Goal: Information Seeking & Learning: Learn about a topic

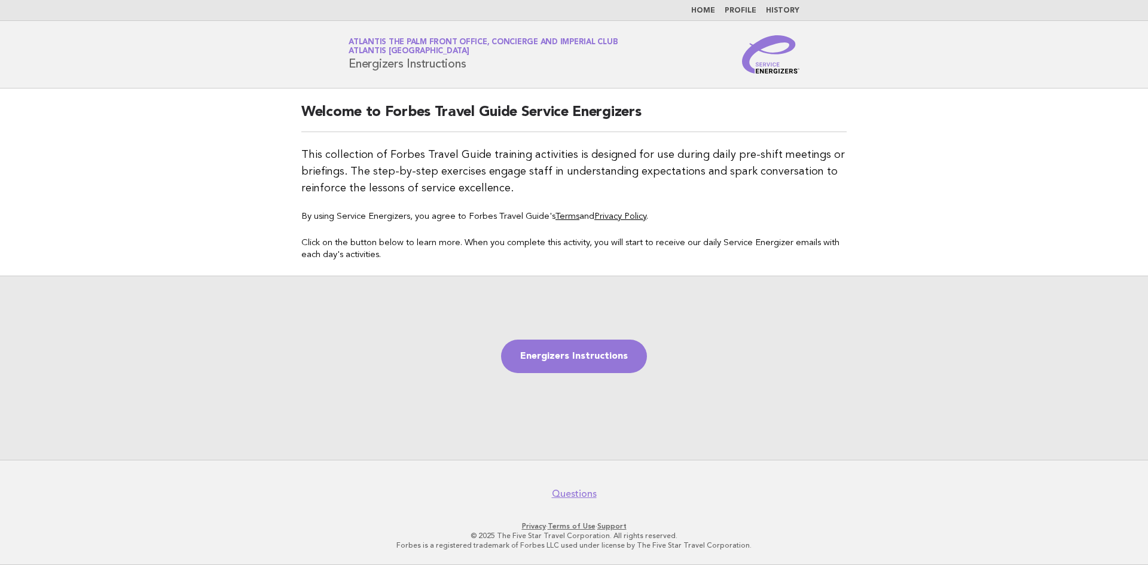
click at [709, 14] on link "Home" at bounding box center [703, 10] width 24 height 7
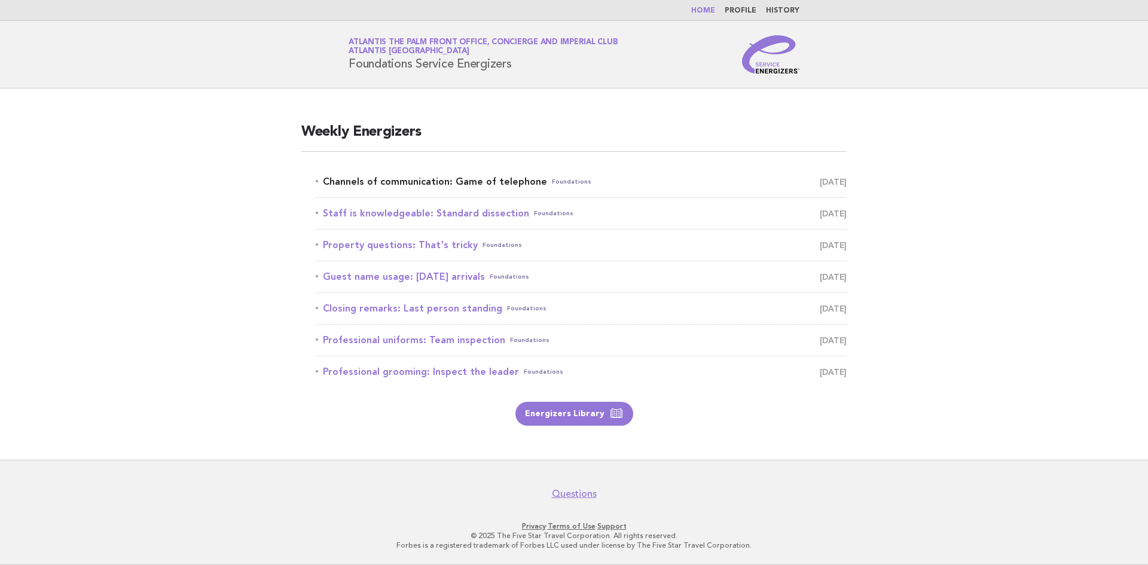
click at [432, 187] on link "Channels of communication: Game of telephone Foundations August 29" at bounding box center [581, 181] width 531 height 17
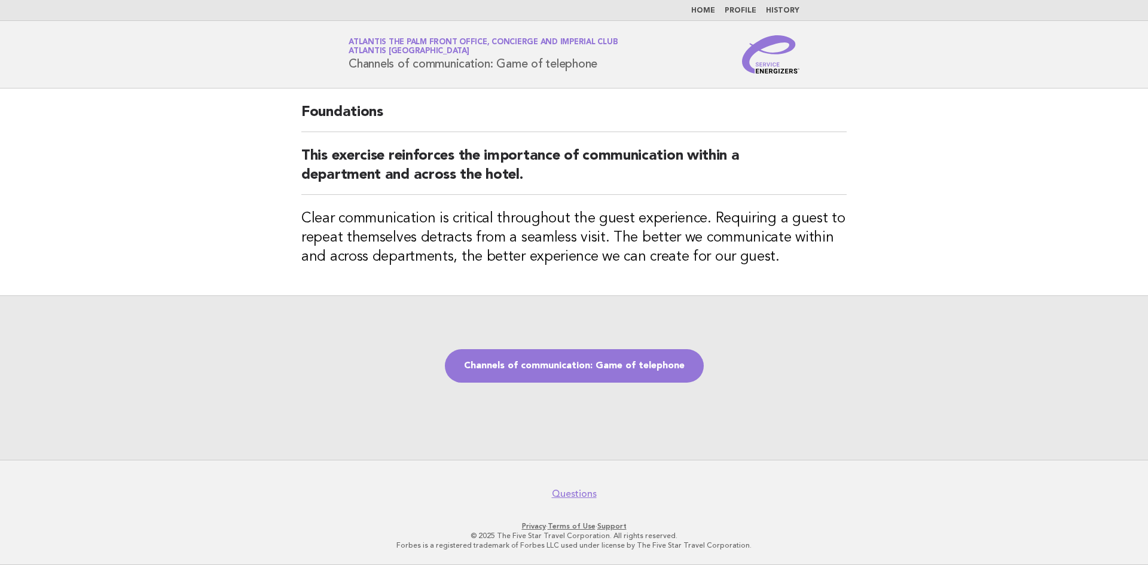
drag, startPoint x: 346, startPoint y: 61, endPoint x: 611, endPoint y: 65, distance: 265.6
click at [611, 65] on div "Service Energizers Atlantis The Palm Front Office, Concierge and Imperial Club …" at bounding box center [574, 54] width 484 height 38
copy h1 "Channels of communication: Game of telephone"
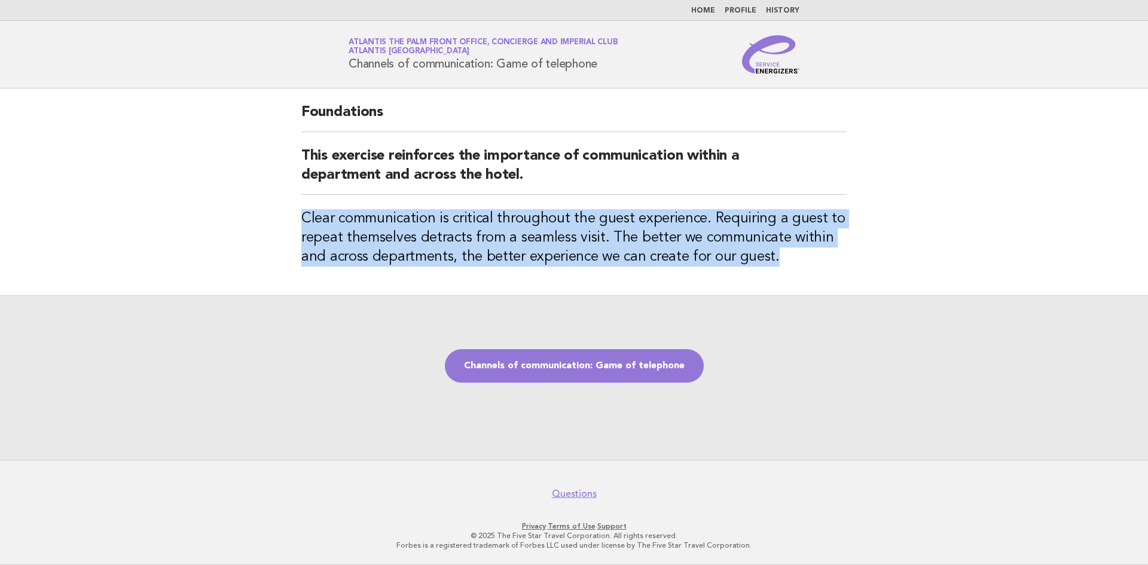
drag, startPoint x: 303, startPoint y: 216, endPoint x: 772, endPoint y: 266, distance: 471.6
click at [772, 266] on h3 "Clear communication is critical throughout the guest experience. Requiring a gu…" at bounding box center [573, 237] width 545 height 57
copy h3 "Clear communication is critical throughout the guest experience. Requiring a gu…"
click at [647, 368] on link "Channels of communication: Game of telephone" at bounding box center [574, 365] width 259 height 33
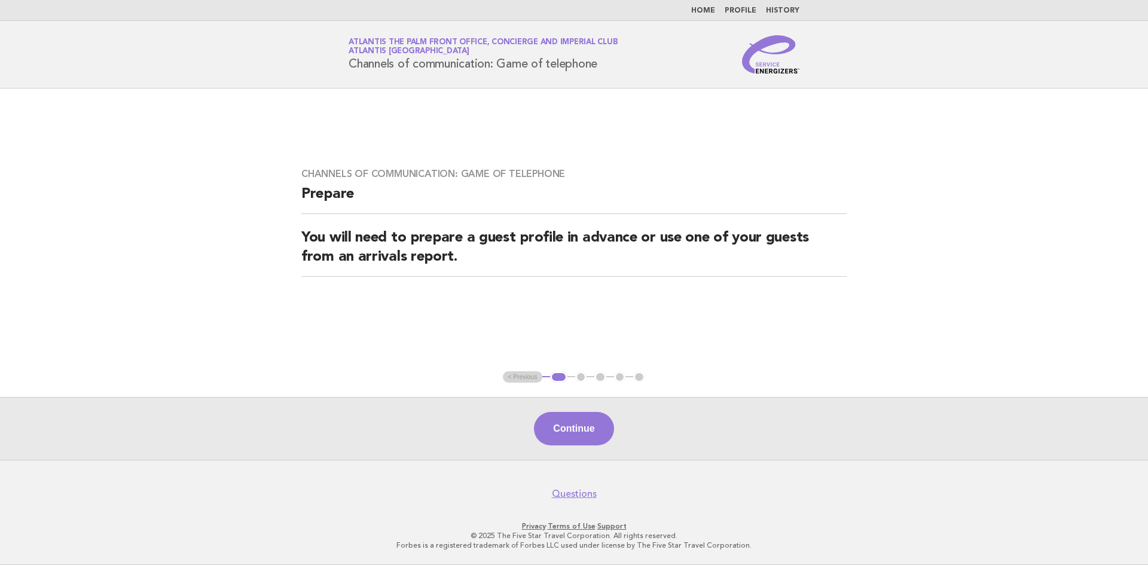
click at [589, 447] on div "Continue" at bounding box center [574, 428] width 1148 height 63
click at [587, 438] on button "Continue" at bounding box center [574, 428] width 80 height 33
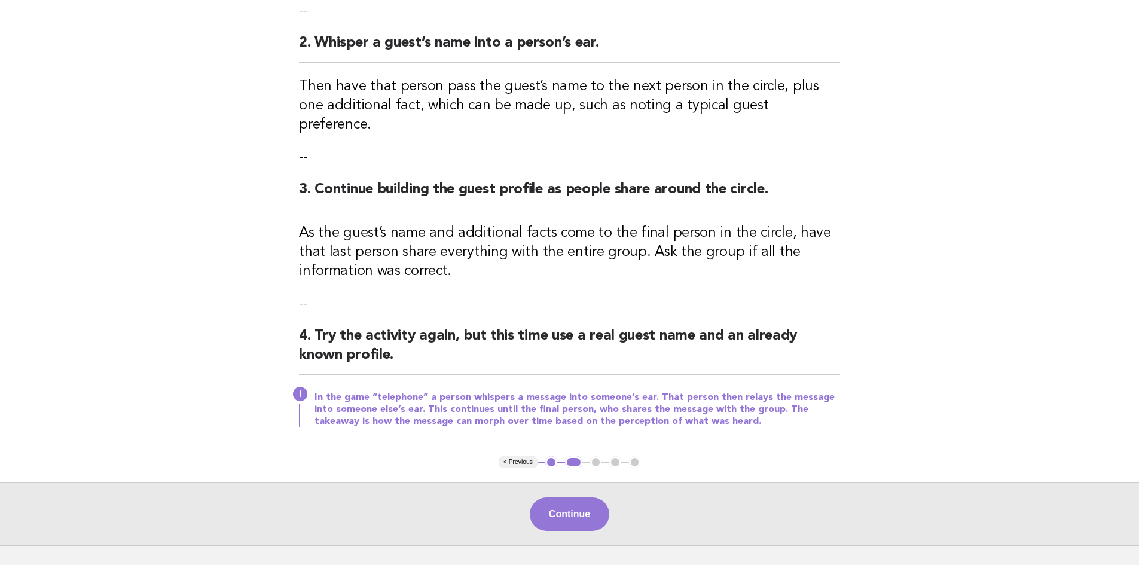
scroll to position [239, 0]
click at [558, 496] on button "Continue" at bounding box center [570, 512] width 80 height 33
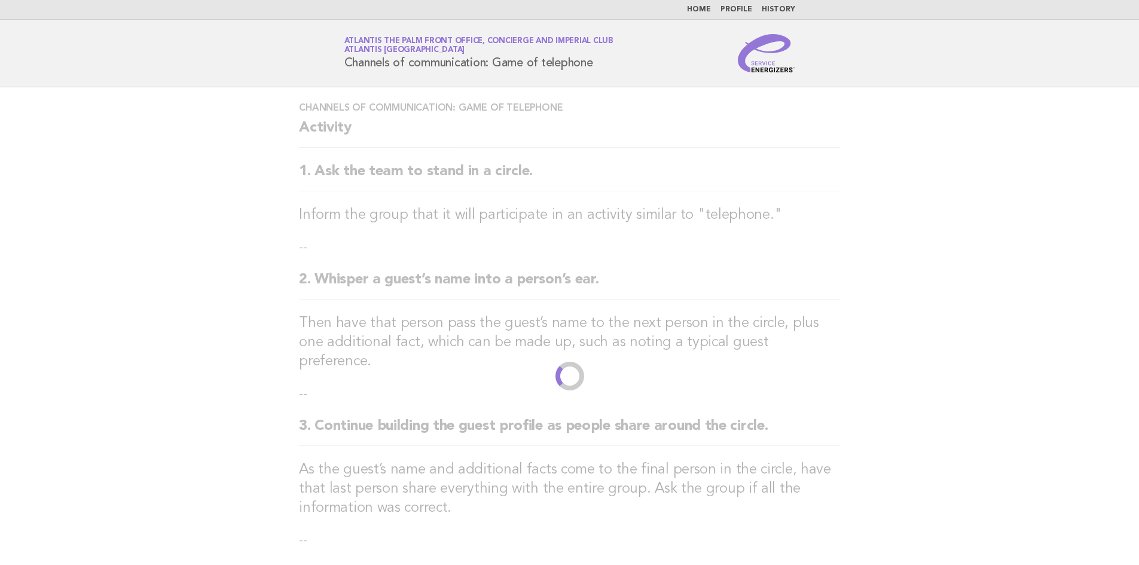
scroll to position [0, 0]
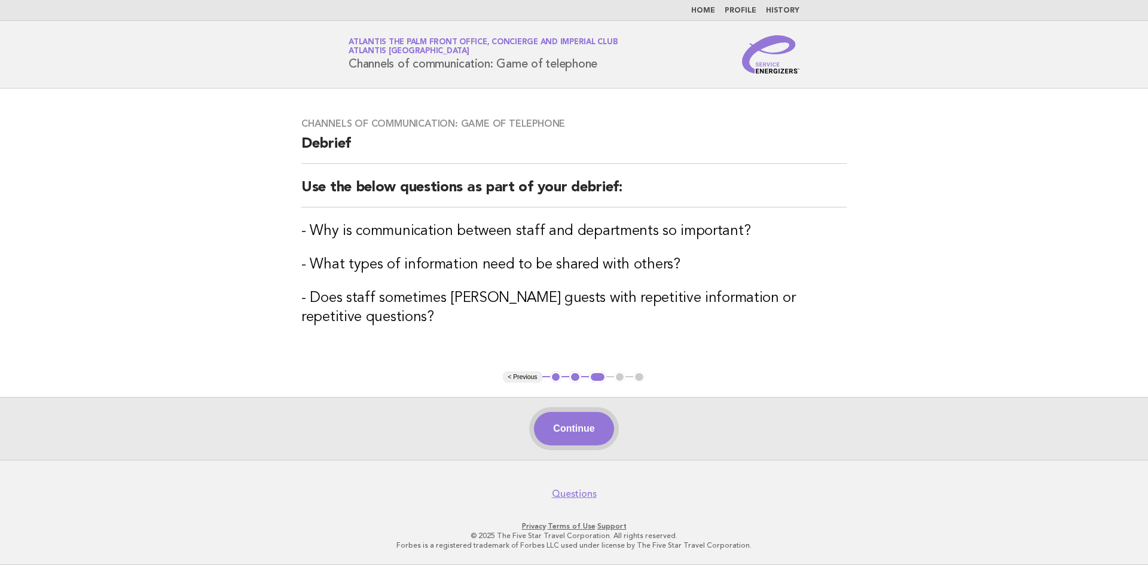
click at [582, 433] on button "Continue" at bounding box center [574, 428] width 80 height 33
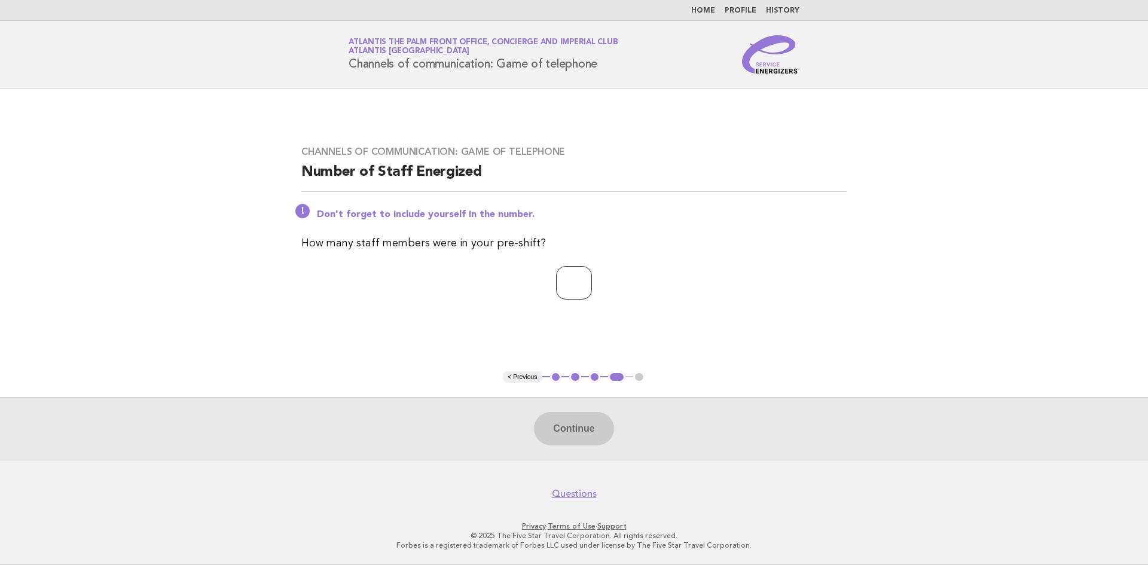
click at [566, 289] on input "number" at bounding box center [574, 282] width 36 height 33
type input "*"
click at [568, 435] on button "Continue" at bounding box center [574, 428] width 80 height 33
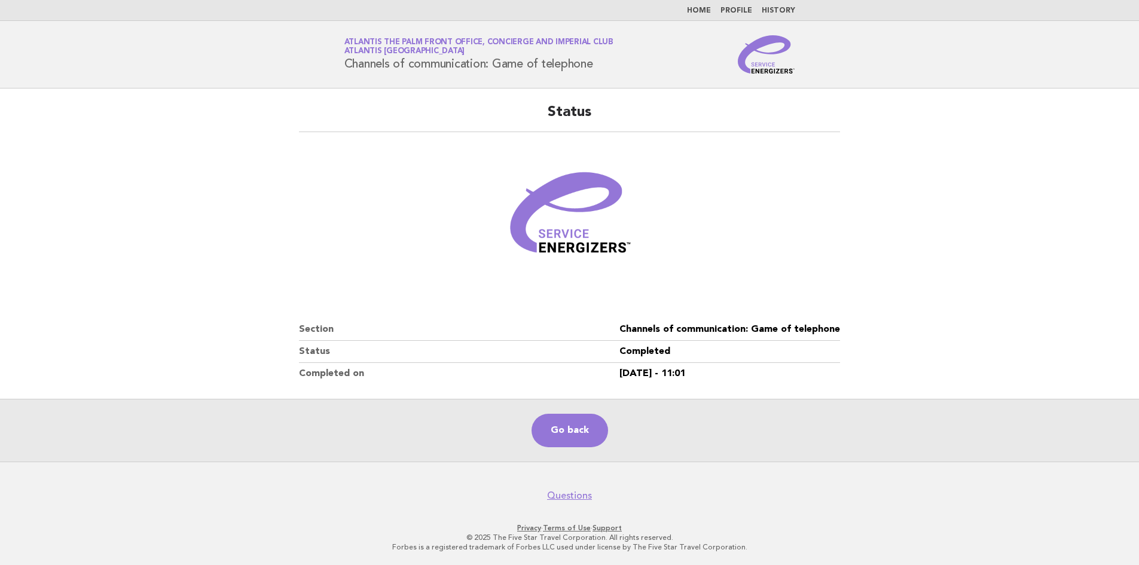
click at [47, 206] on main "Status Section Channels of communication: Game of telephone Status Completed Co…" at bounding box center [569, 275] width 1139 height 373
